Goal: Use online tool/utility: Utilize a website feature to perform a specific function

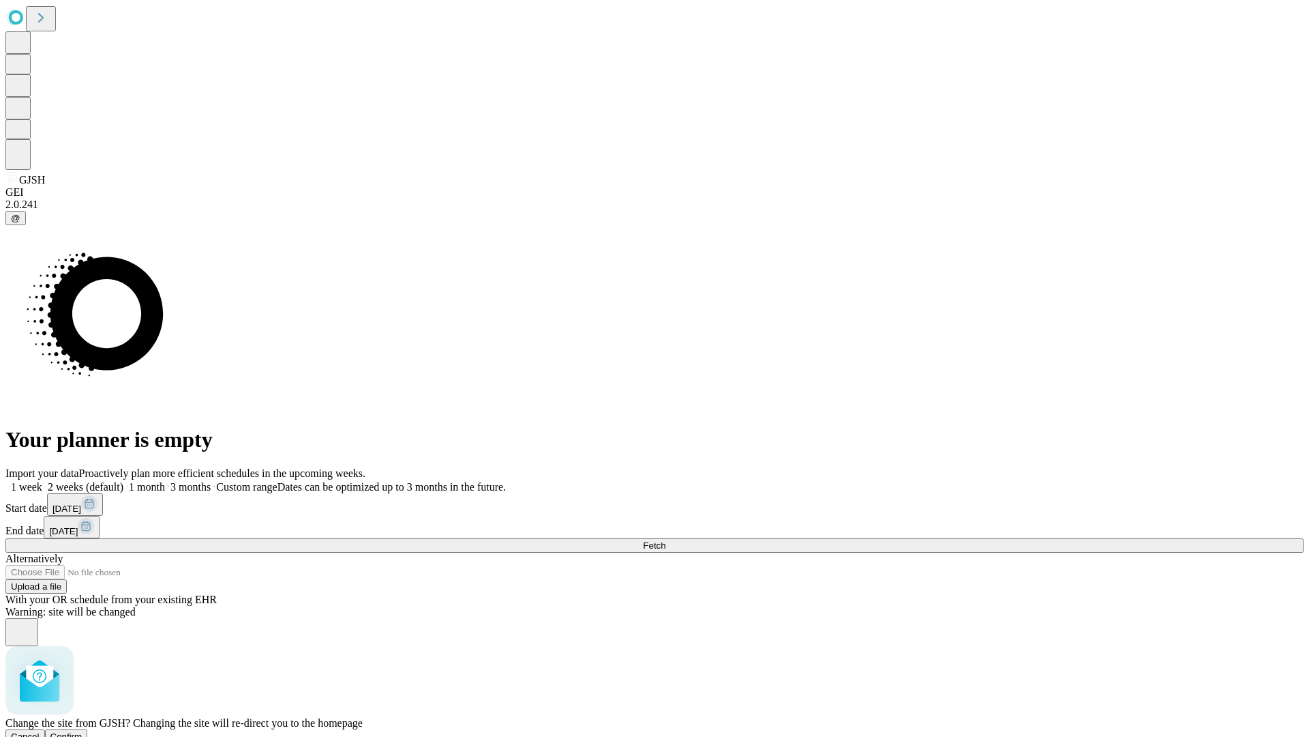
click at [83, 731] on span "Confirm" at bounding box center [66, 736] width 32 height 10
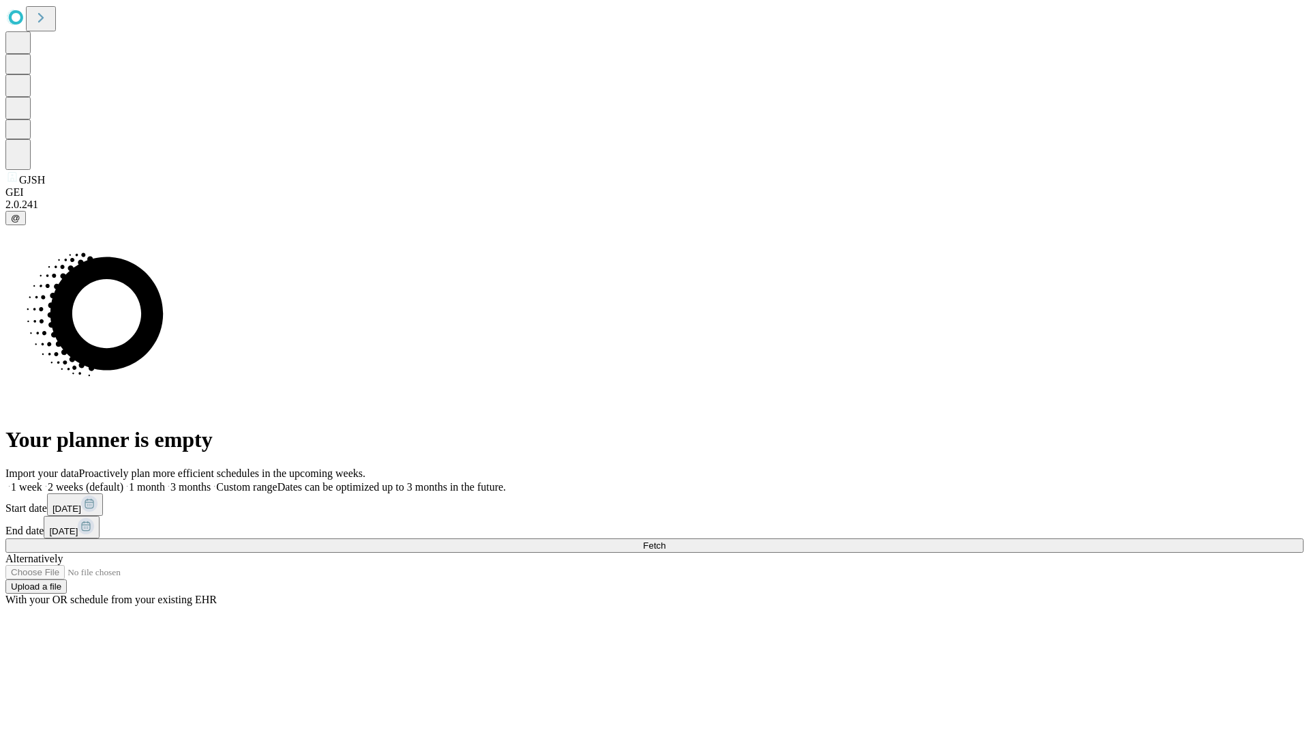
click at [42, 481] on label "1 week" at bounding box center [23, 487] width 37 height 12
click at [666, 540] on span "Fetch" at bounding box center [654, 545] width 23 height 10
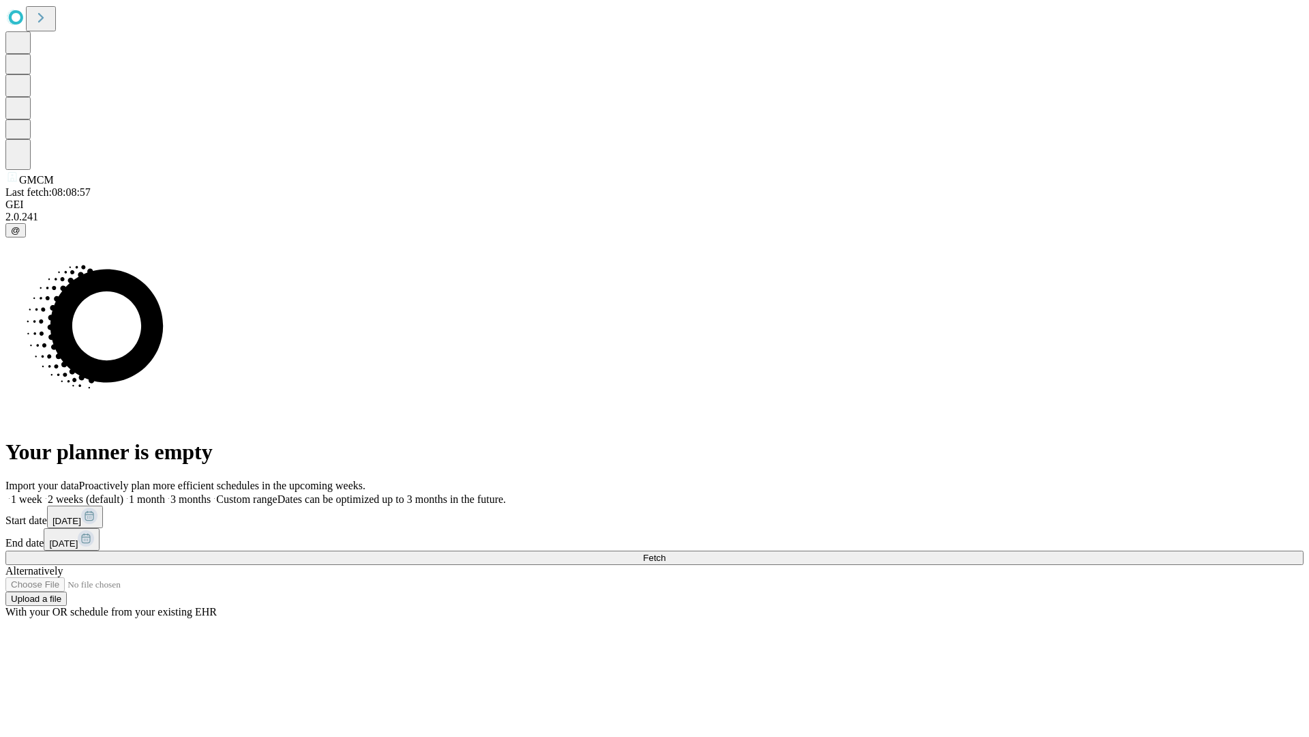
click at [42, 493] on label "1 week" at bounding box center [23, 499] width 37 height 12
click at [666, 552] on span "Fetch" at bounding box center [654, 557] width 23 height 10
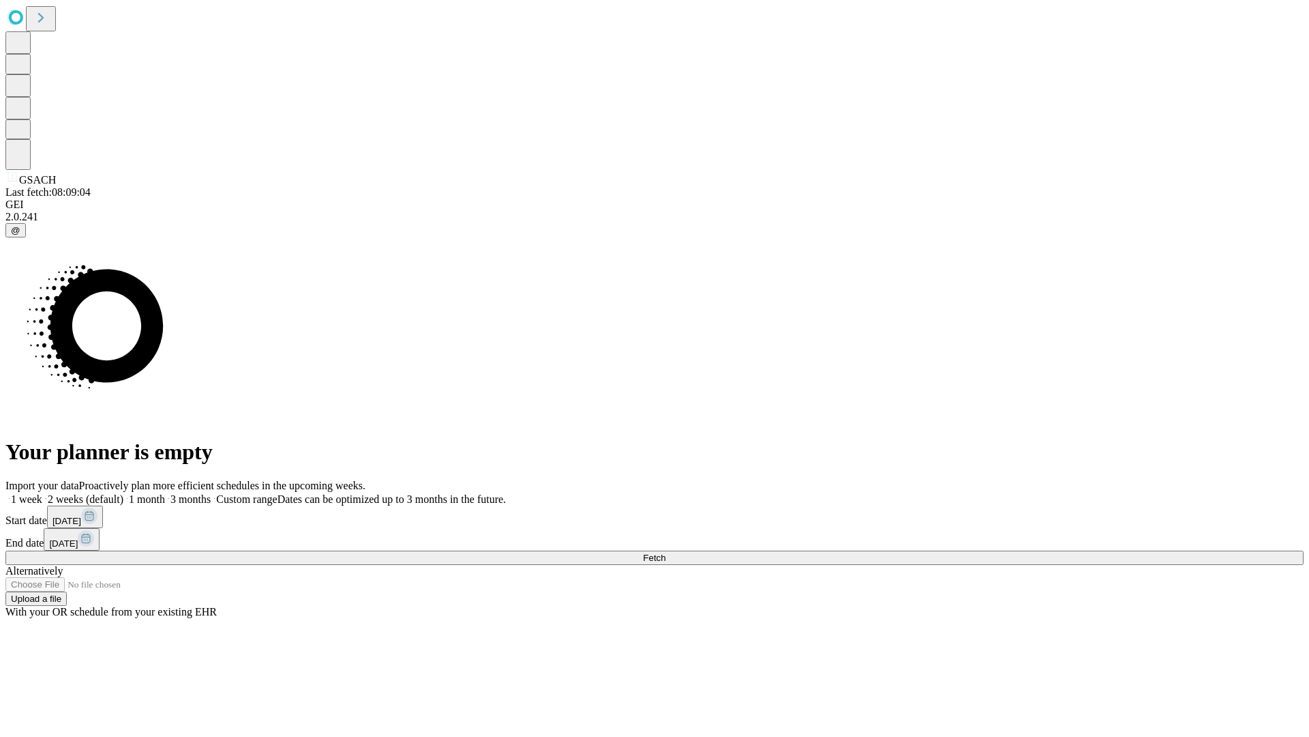
click at [42, 493] on label "1 week" at bounding box center [23, 499] width 37 height 12
click at [666, 552] on span "Fetch" at bounding box center [654, 557] width 23 height 10
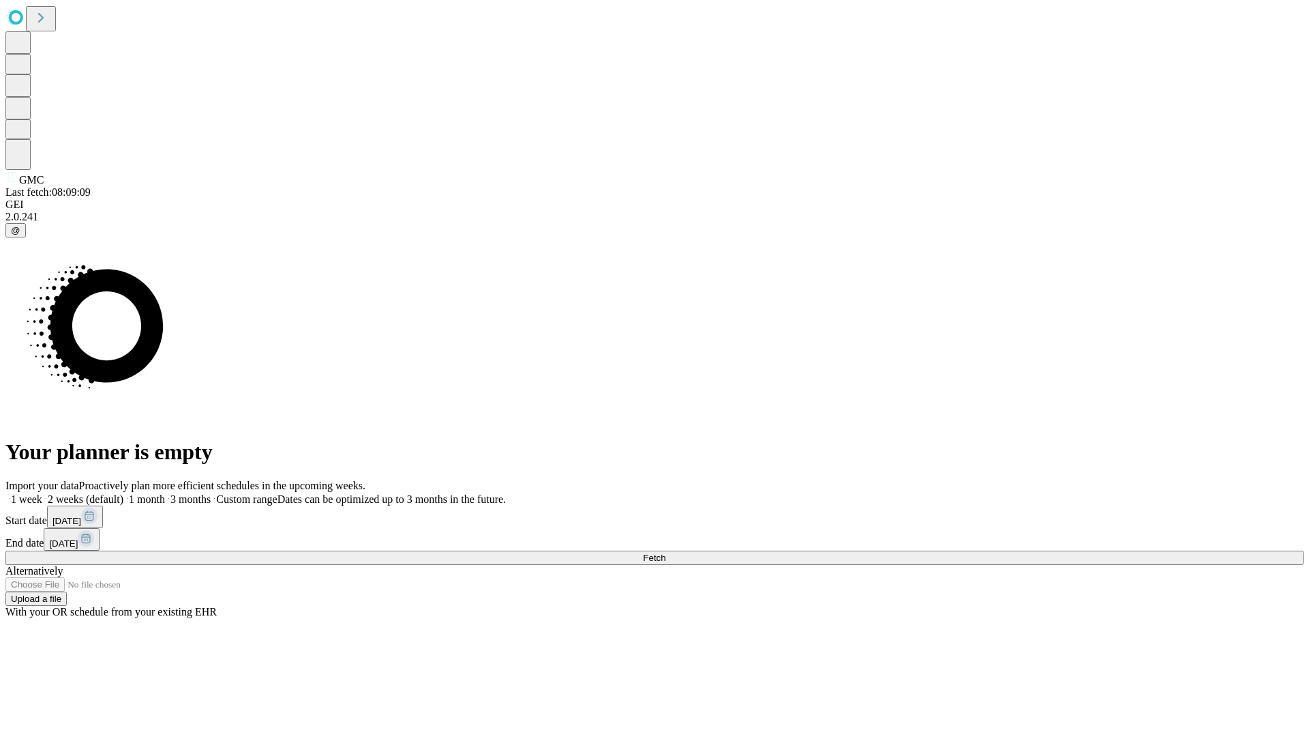
click at [42, 493] on label "1 week" at bounding box center [23, 499] width 37 height 12
click at [666, 552] on span "Fetch" at bounding box center [654, 557] width 23 height 10
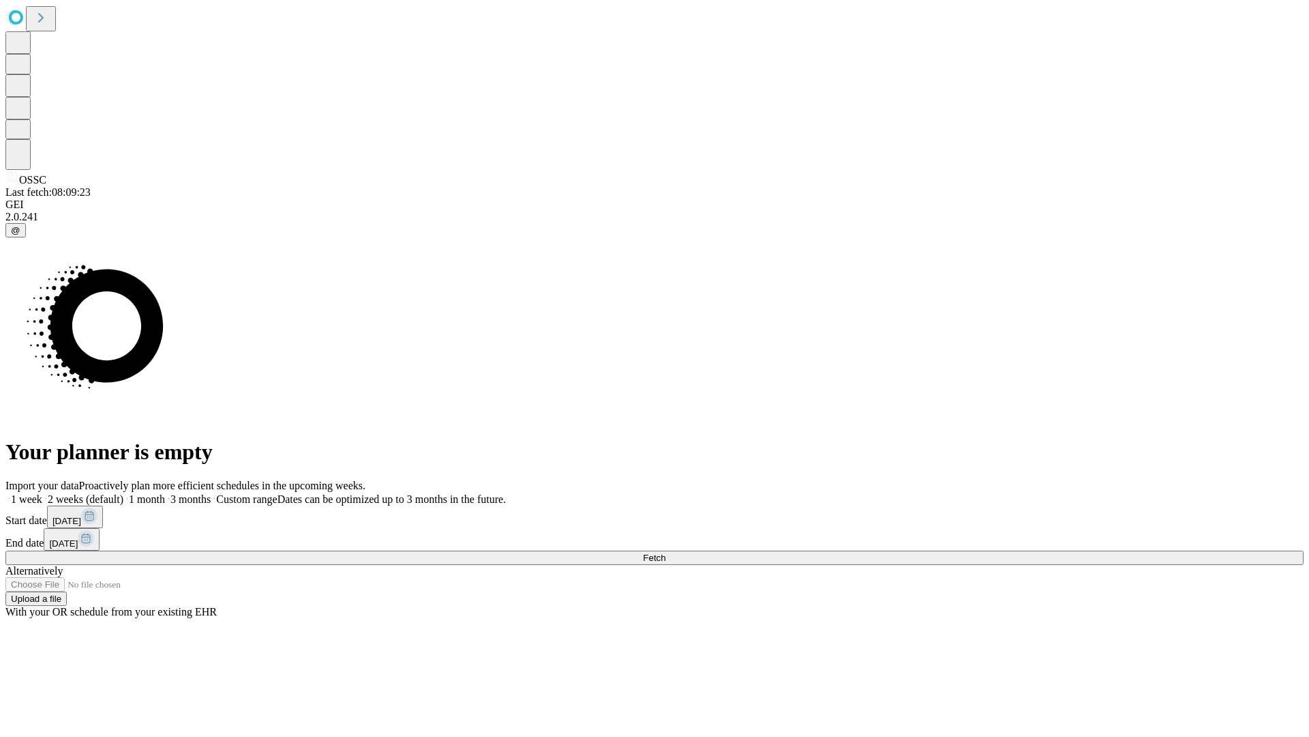
click at [42, 493] on label "1 week" at bounding box center [23, 499] width 37 height 12
click at [666, 552] on span "Fetch" at bounding box center [654, 557] width 23 height 10
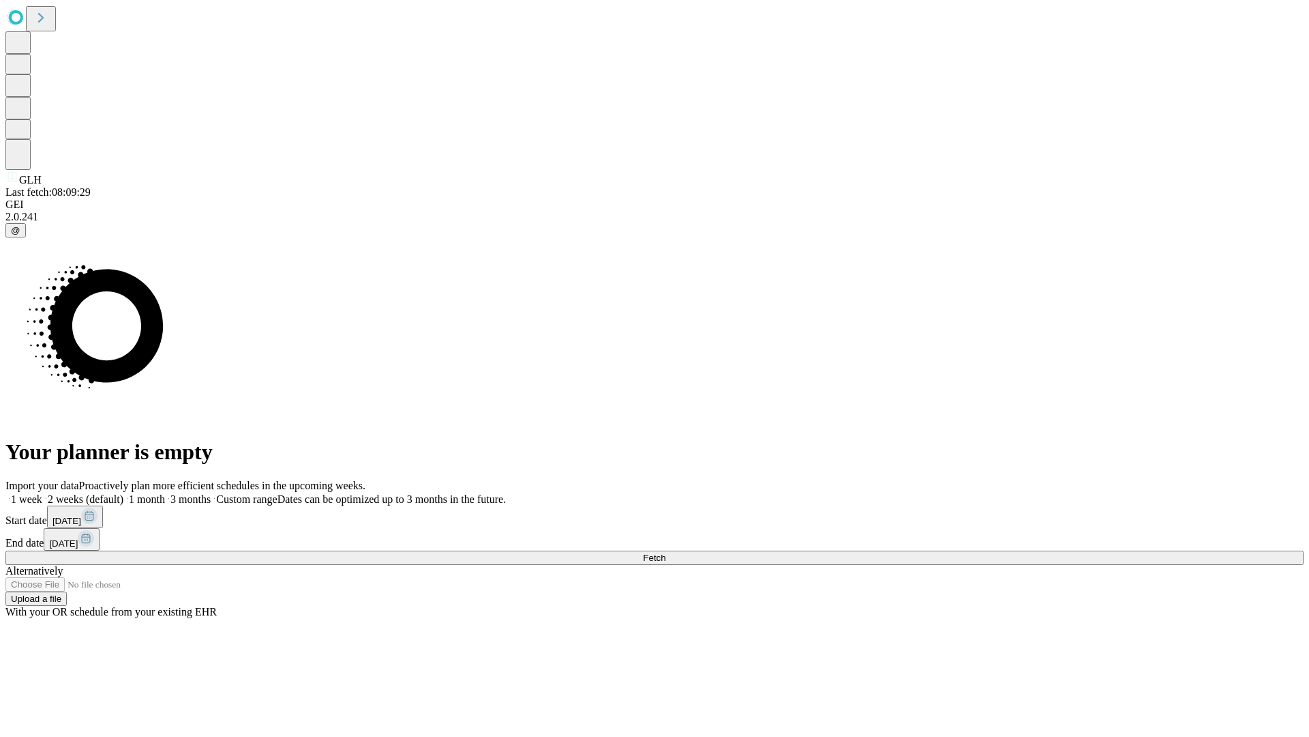
click at [42, 493] on label "1 week" at bounding box center [23, 499] width 37 height 12
click at [666, 552] on span "Fetch" at bounding box center [654, 557] width 23 height 10
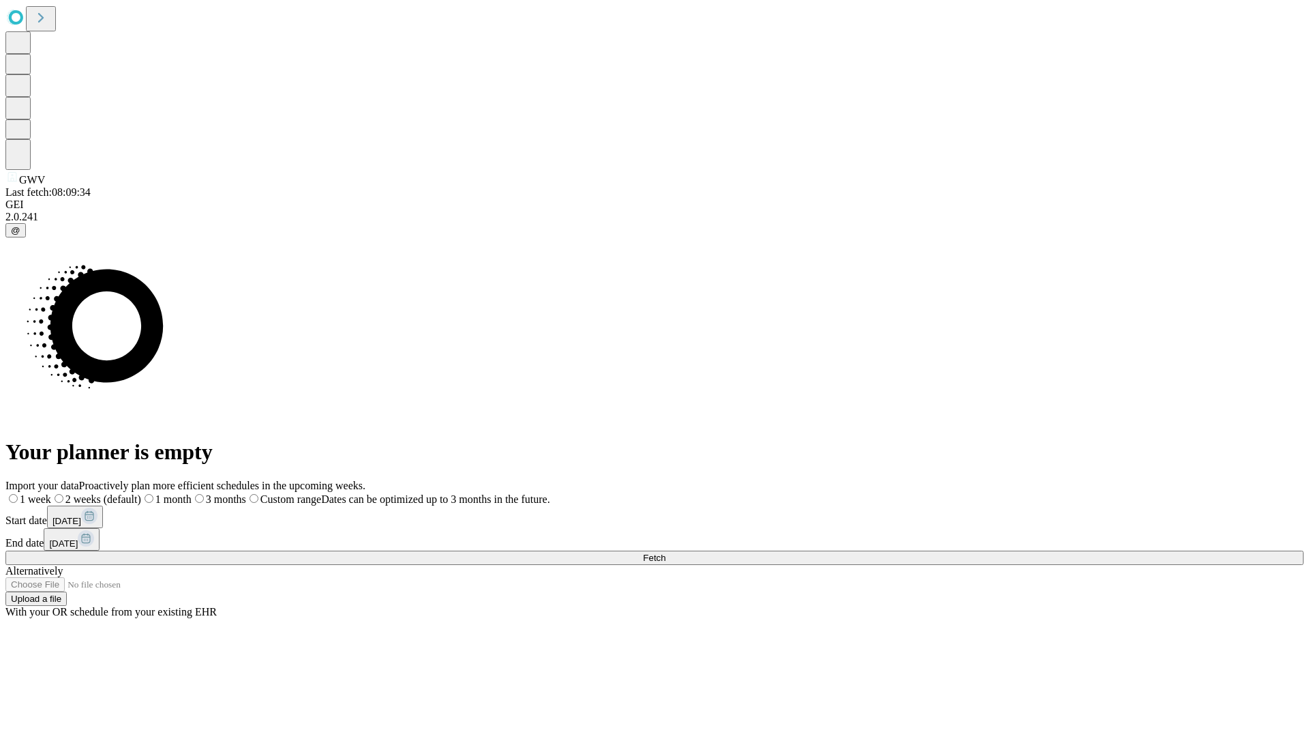
click at [51, 493] on label "1 week" at bounding box center [28, 499] width 46 height 12
click at [666, 552] on span "Fetch" at bounding box center [654, 557] width 23 height 10
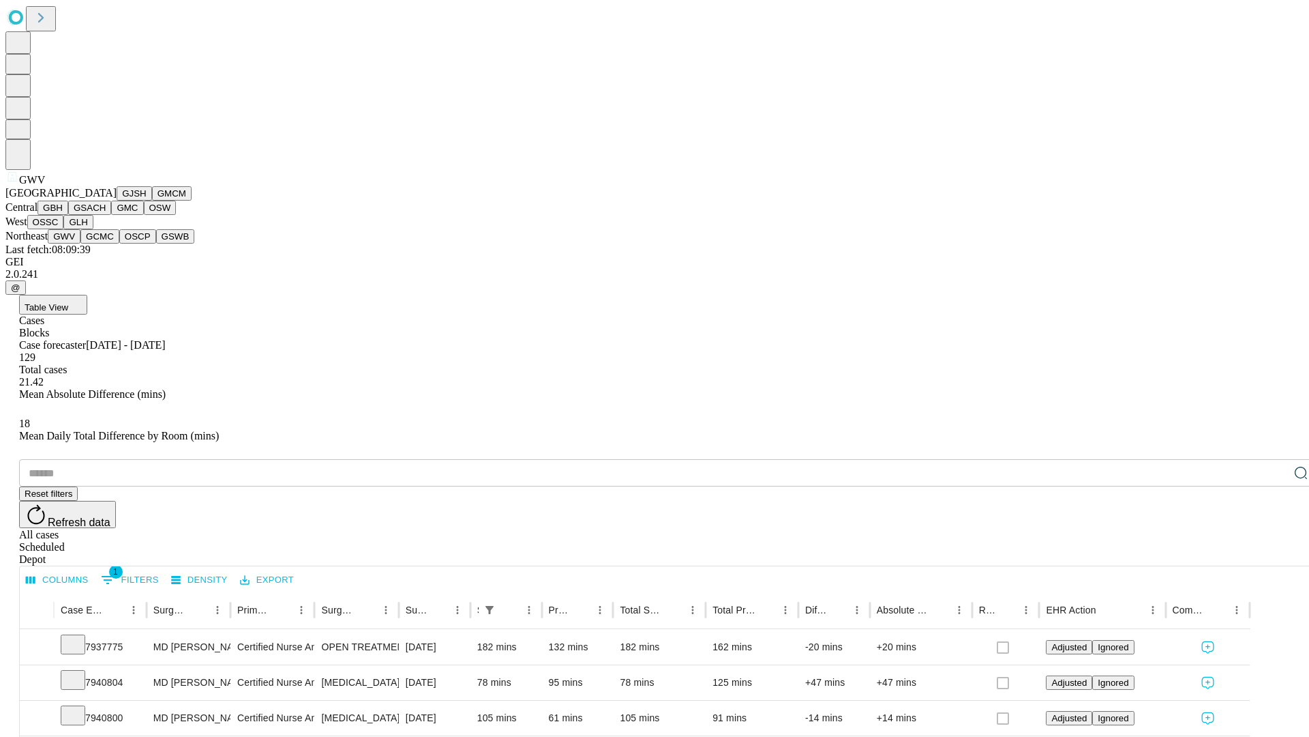
click at [106, 243] on button "GCMC" at bounding box center [99, 236] width 39 height 14
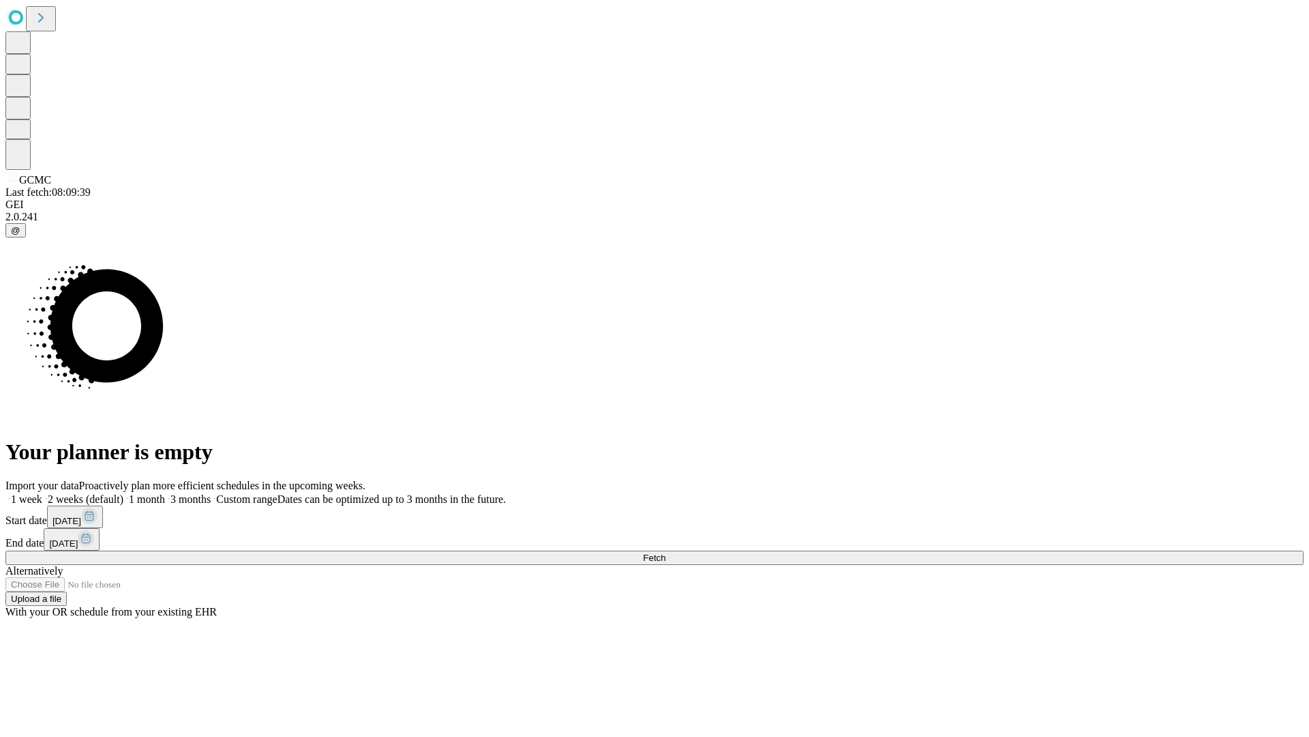
click at [42, 493] on label "1 week" at bounding box center [23, 499] width 37 height 12
click at [666, 552] on span "Fetch" at bounding box center [654, 557] width 23 height 10
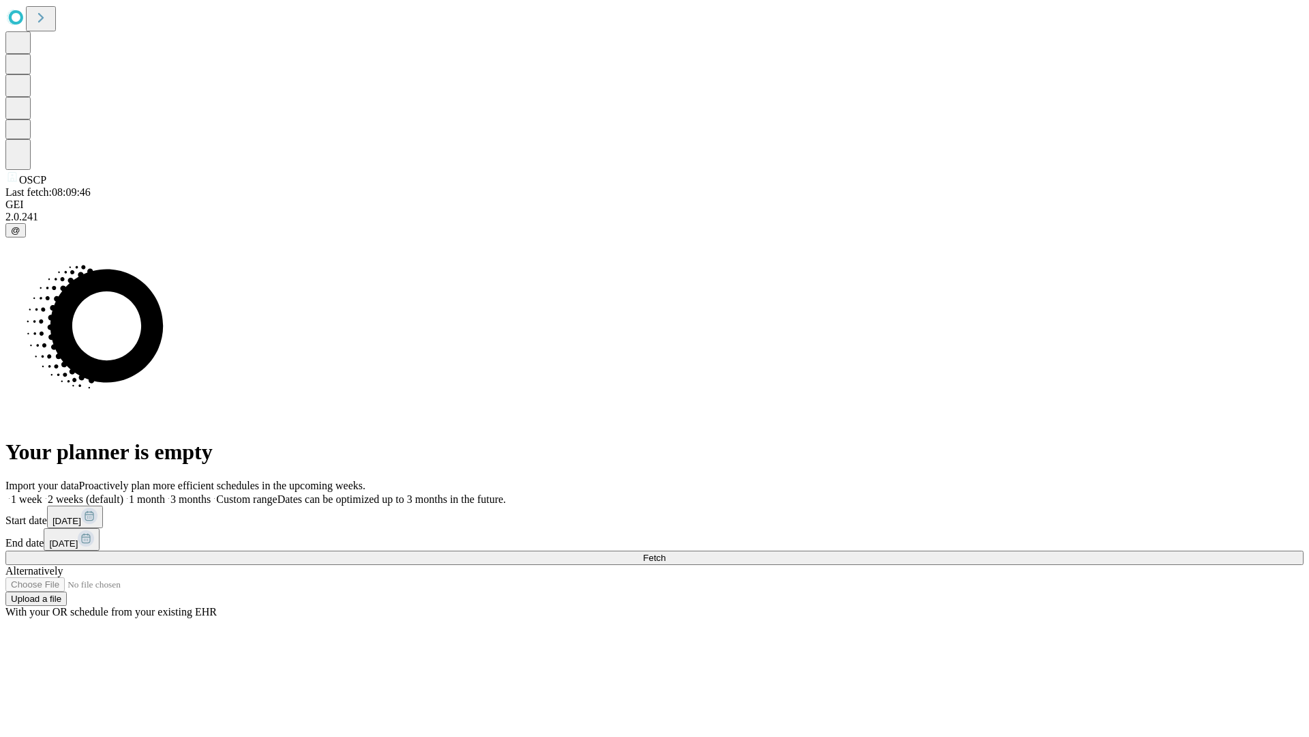
click at [42, 493] on label "1 week" at bounding box center [23, 499] width 37 height 12
click at [666, 552] on span "Fetch" at bounding box center [654, 557] width 23 height 10
